Goal: Find specific page/section: Find specific page/section

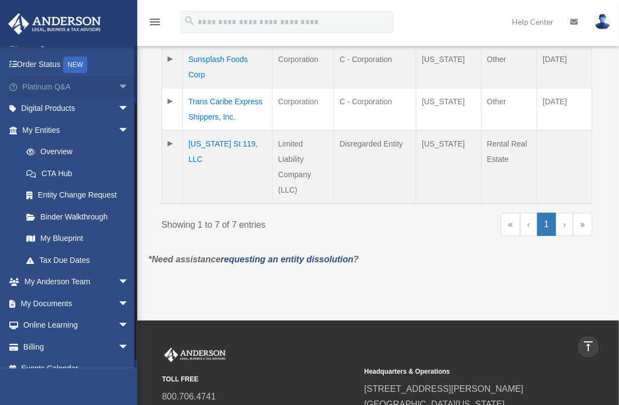
scroll to position [73, 0]
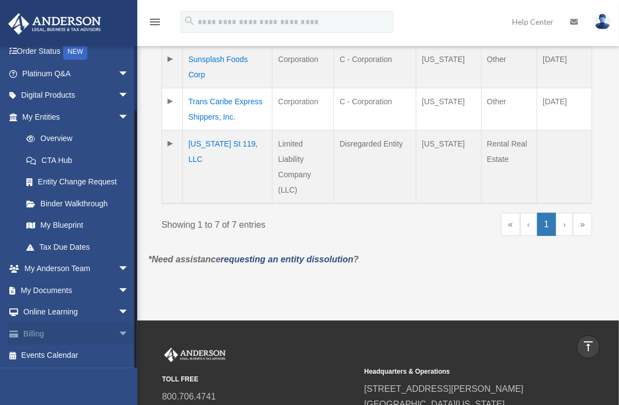
click at [25, 332] on link "Billing arrow_drop_down" at bounding box center [77, 334] width 138 height 22
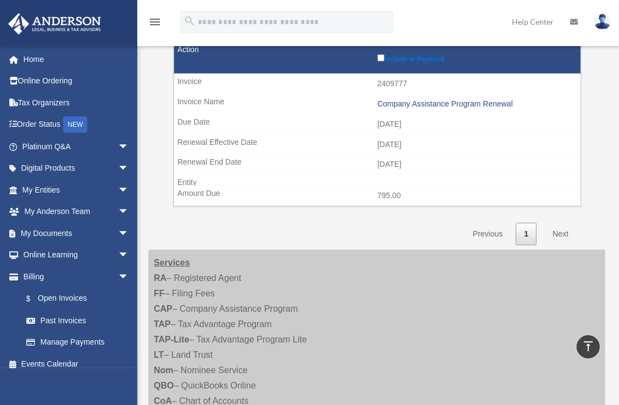
scroll to position [321, 0]
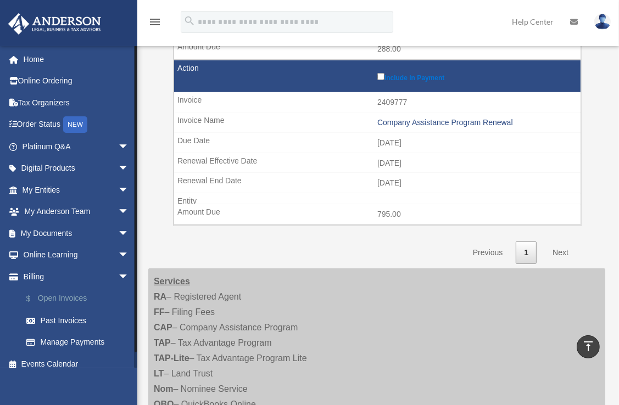
click at [42, 295] on link "$ Open Invoices" at bounding box center [80, 299] width 130 height 23
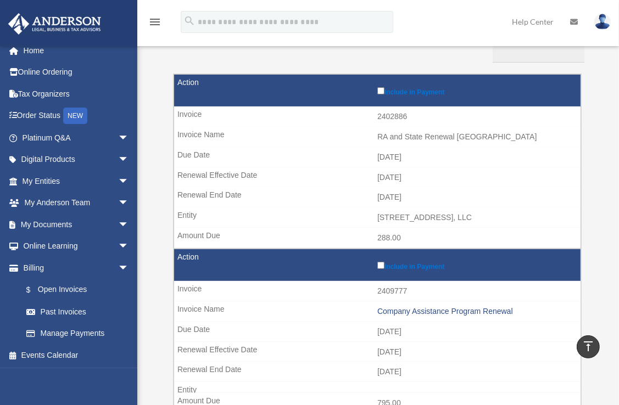
scroll to position [55, 0]
